Goal: Task Accomplishment & Management: Use online tool/utility

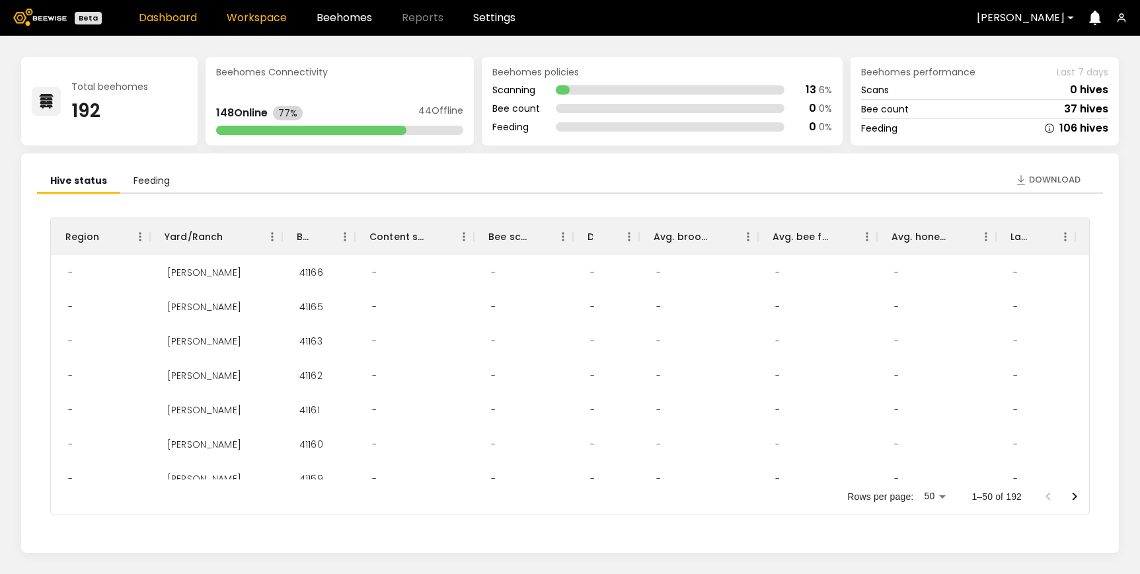
click at [274, 22] on link "Workspace" at bounding box center [257, 18] width 60 height 11
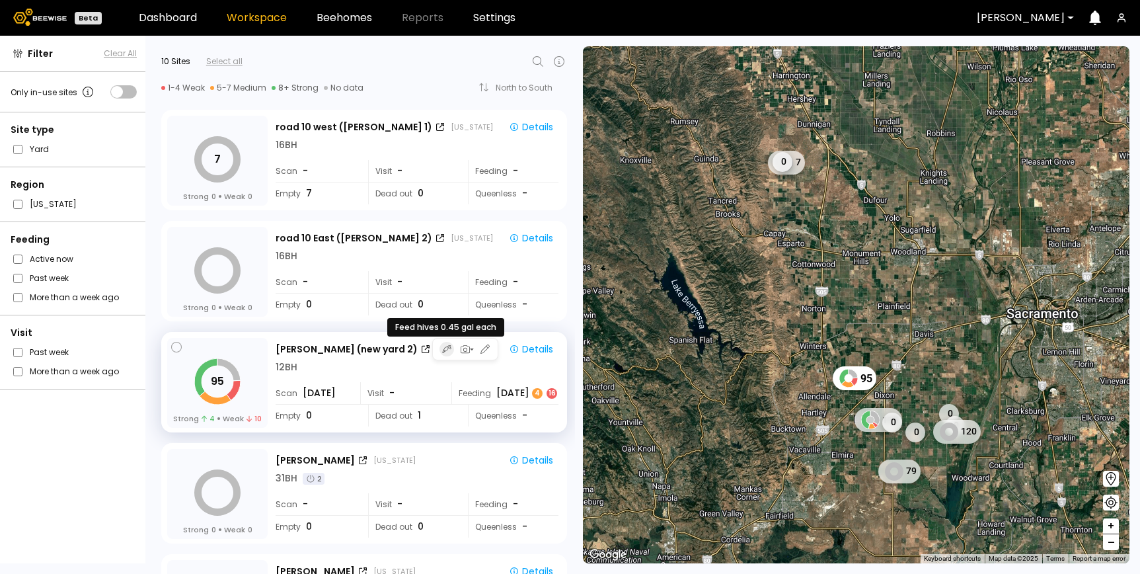
click at [444, 348] on icon "button" at bounding box center [446, 349] width 9 height 11
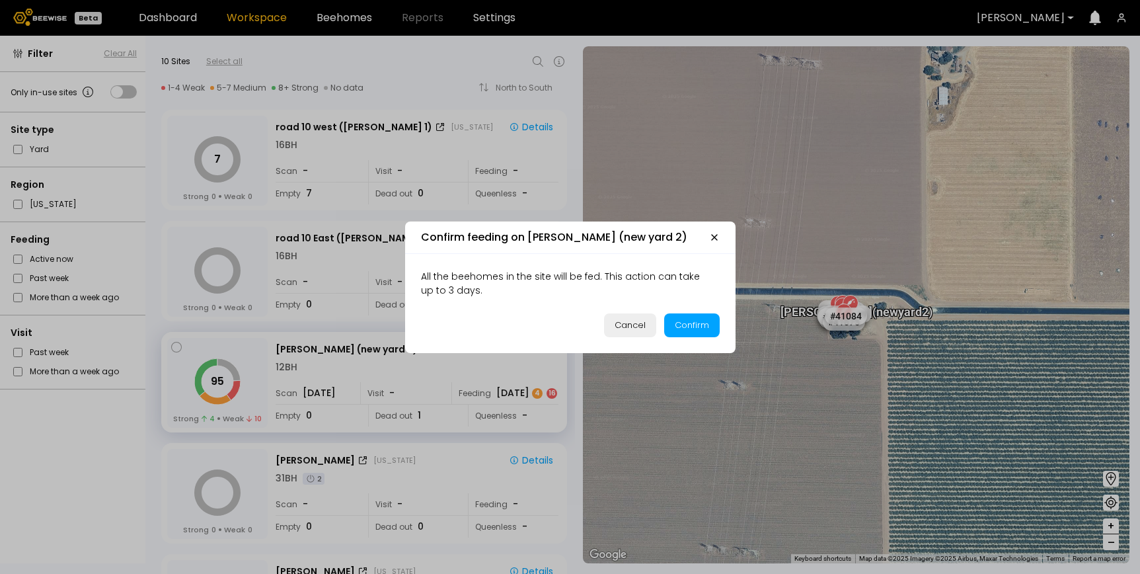
click at [629, 328] on div "Cancel" at bounding box center [630, 325] width 31 height 13
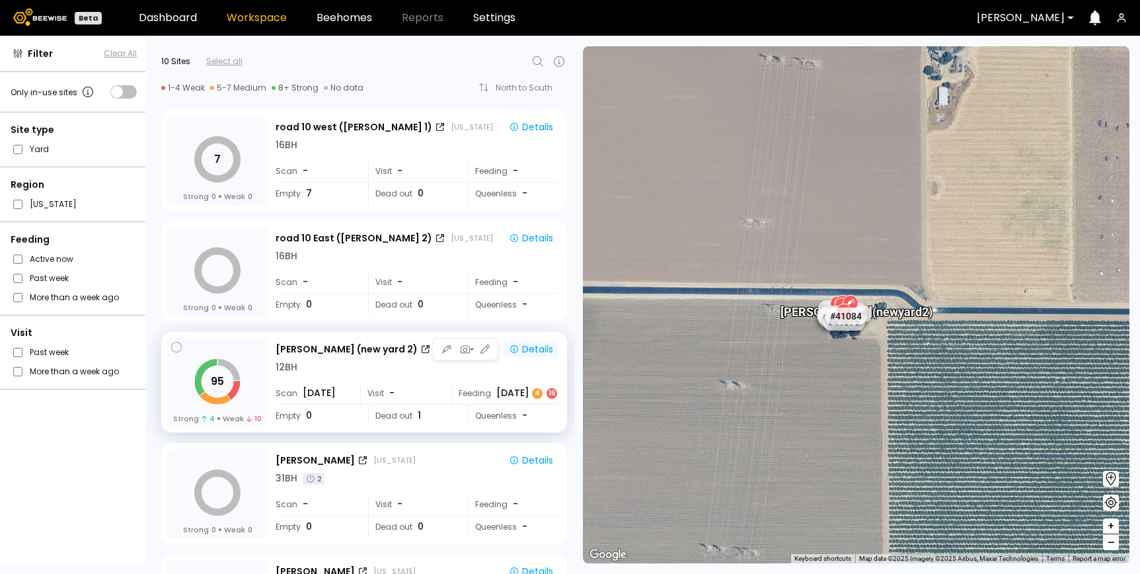
click at [514, 348] on icon "button" at bounding box center [514, 349] width 11 height 11
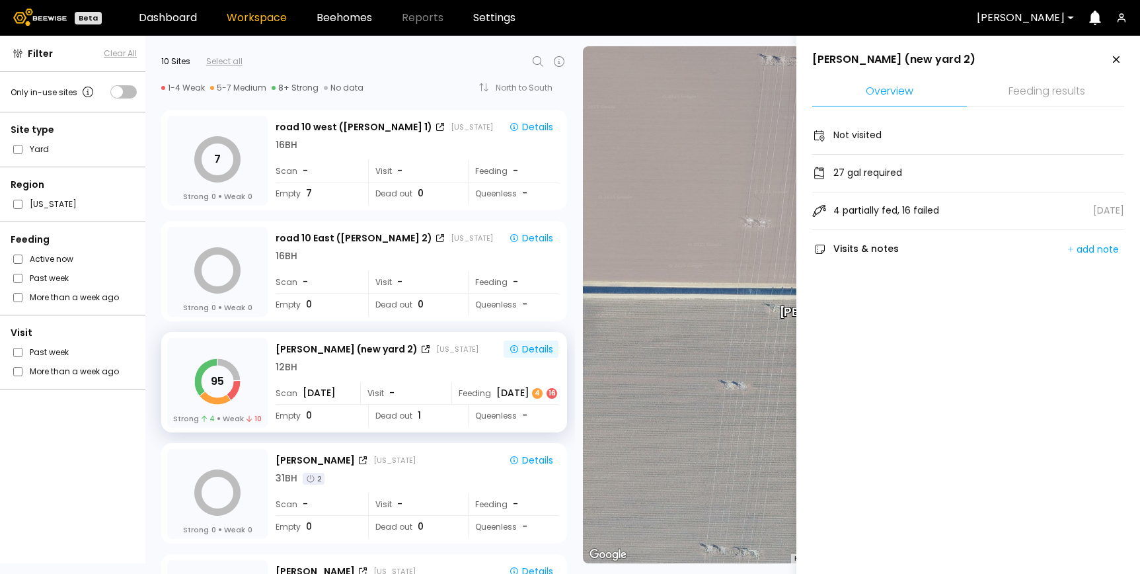
click at [1035, 99] on li "Feeding results" at bounding box center [1047, 92] width 155 height 28
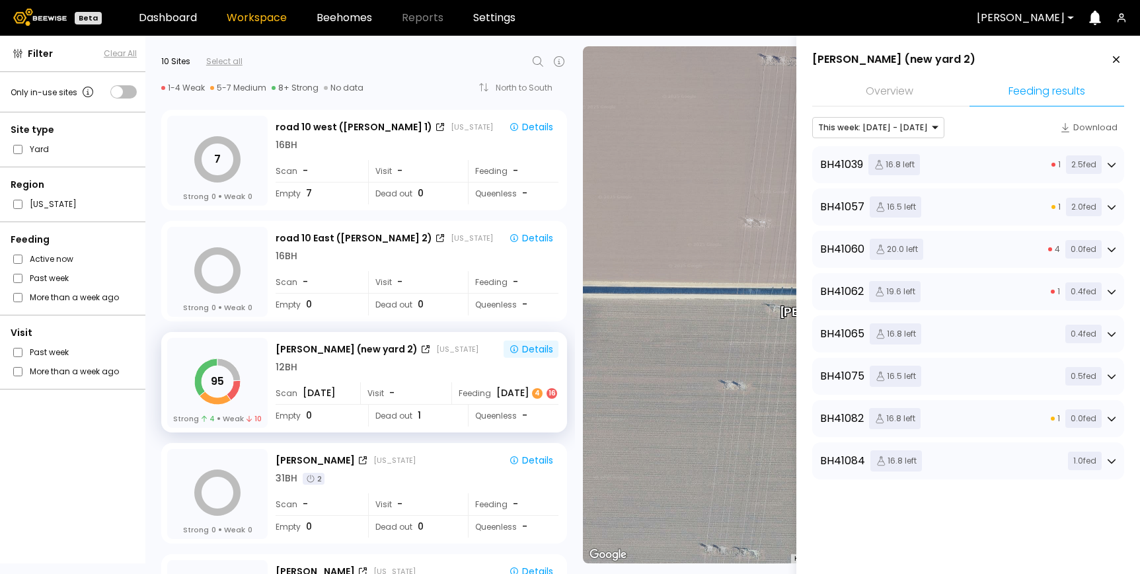
click at [971, 164] on div "BH 41039 16.8 left 1 2.5 fed" at bounding box center [968, 164] width 296 height 21
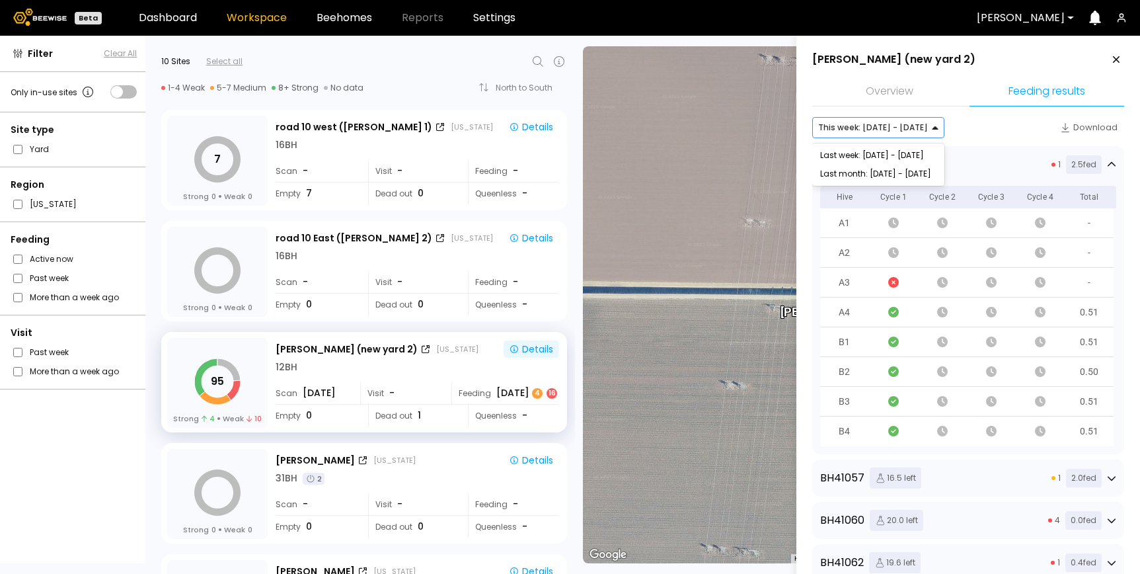
click at [853, 132] on div at bounding box center [873, 128] width 110 height 12
click at [1041, 71] on div "[PERSON_NAME] (new yard 2) Overview Feeding results [object Object], 2 of 2. 2 …" at bounding box center [969, 441] width 312 height 778
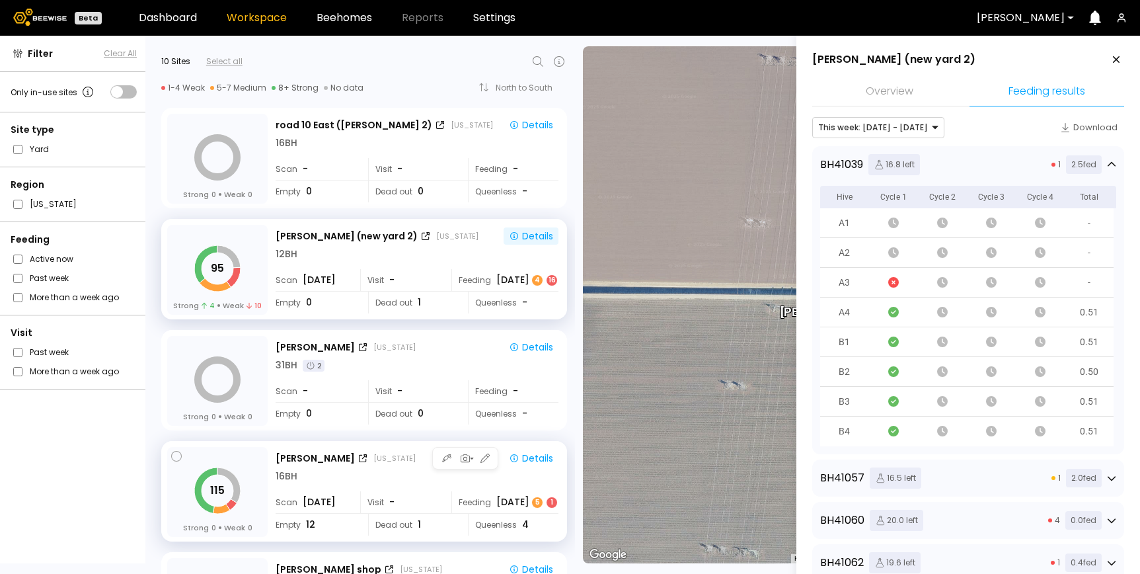
scroll to position [114, 0]
click at [1113, 61] on icon at bounding box center [1116, 59] width 7 height 7
